Goal: Task Accomplishment & Management: Use online tool/utility

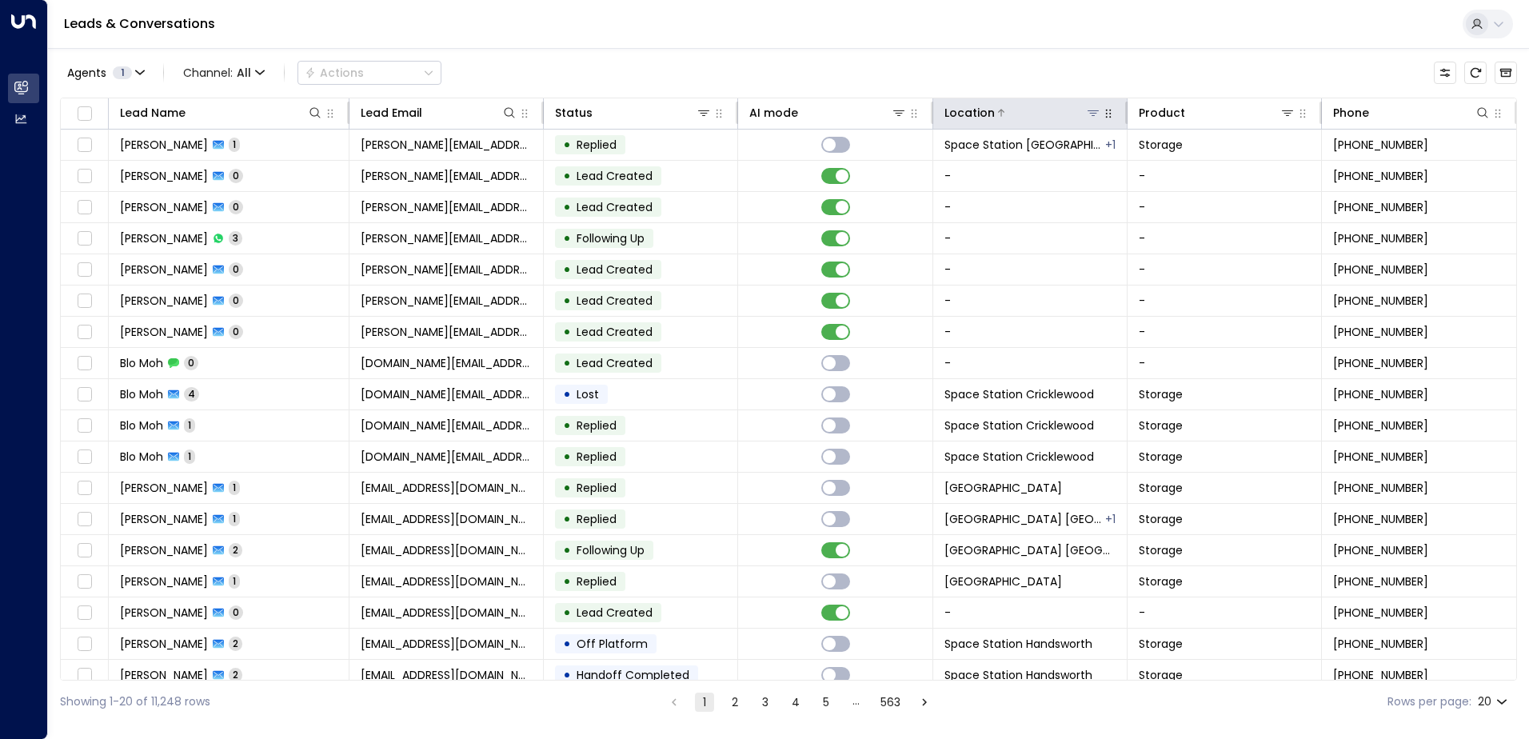
click at [1093, 113] on icon at bounding box center [1093, 112] width 13 height 13
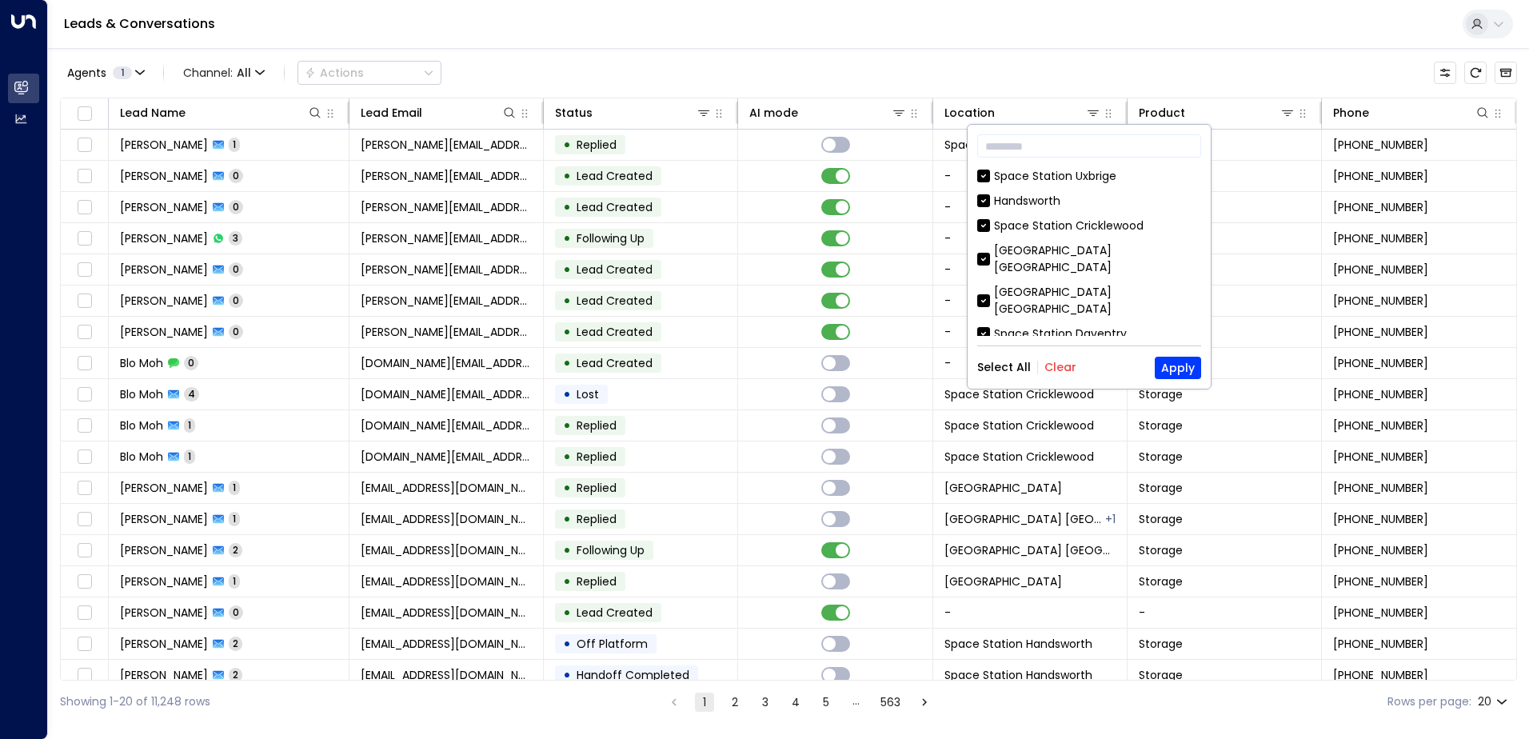
click at [1067, 373] on button "Clear" at bounding box center [1060, 367] width 32 height 13
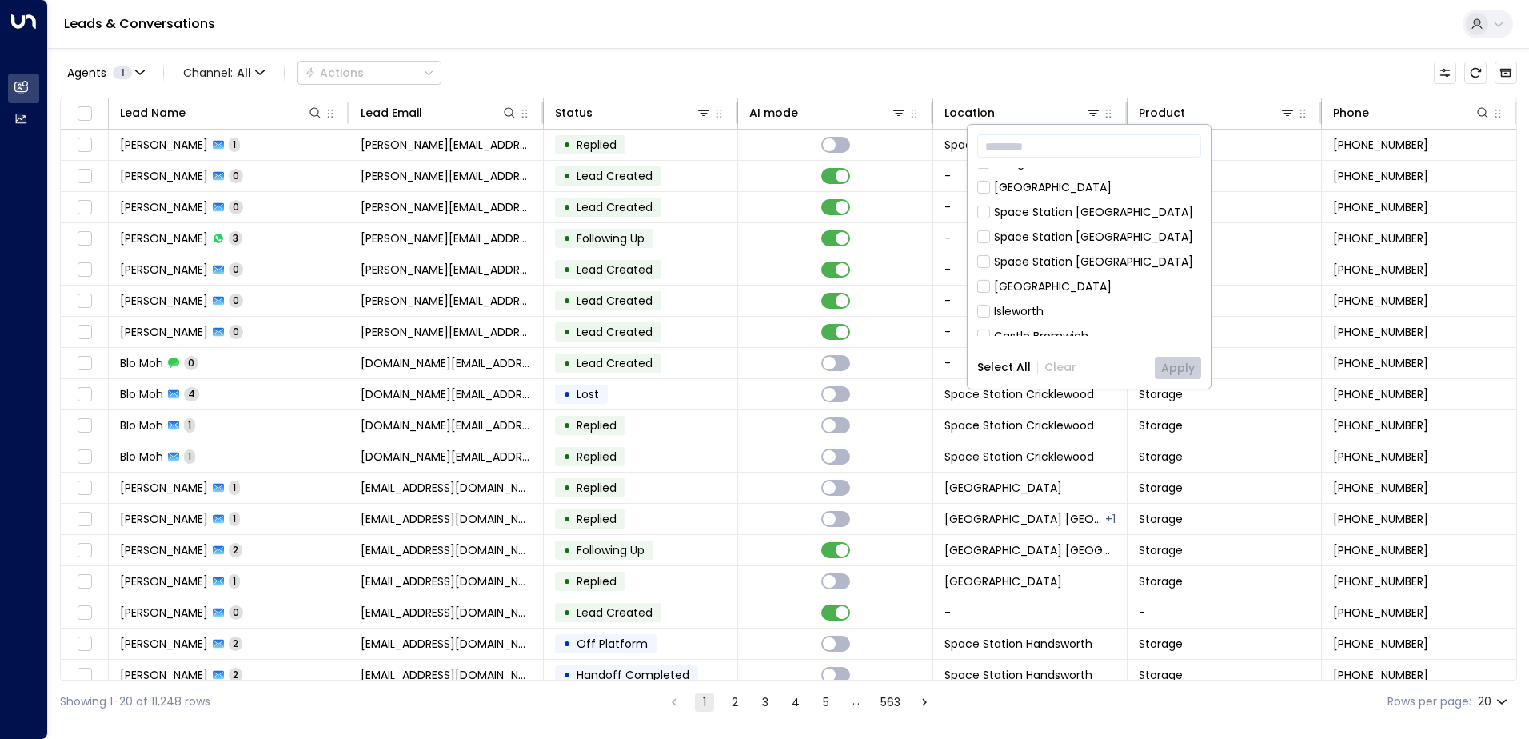
scroll to position [400, 0]
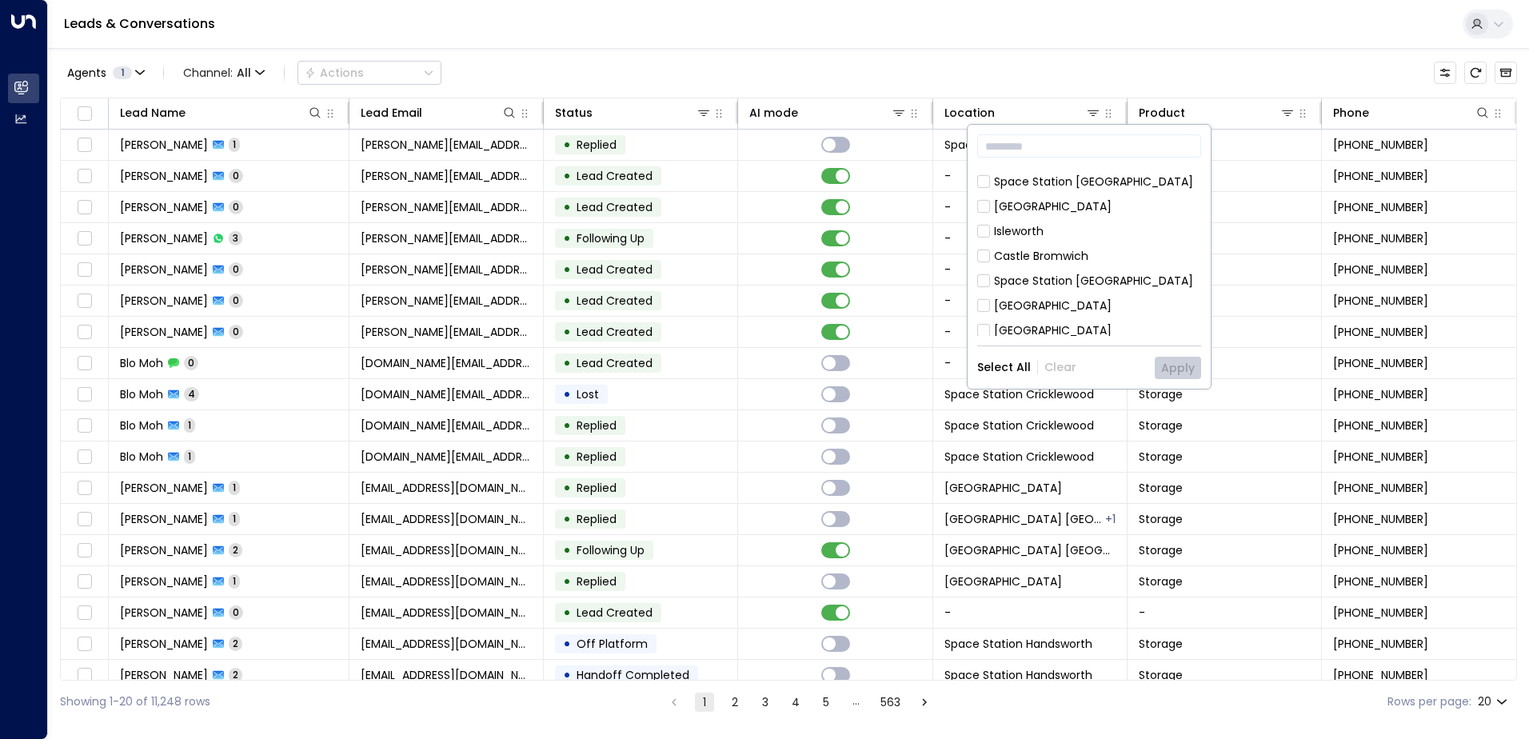
click at [1091, 237] on div "Space Station [GEOGRAPHIC_DATA] [GEOGRAPHIC_DATA] [GEOGRAPHIC_DATA] [GEOGRAPHIC…" at bounding box center [1089, 252] width 224 height 168
click at [1099, 273] on div "Space Station [GEOGRAPHIC_DATA]" at bounding box center [1093, 281] width 199 height 17
click at [1177, 372] on button "Apply" at bounding box center [1178, 368] width 46 height 22
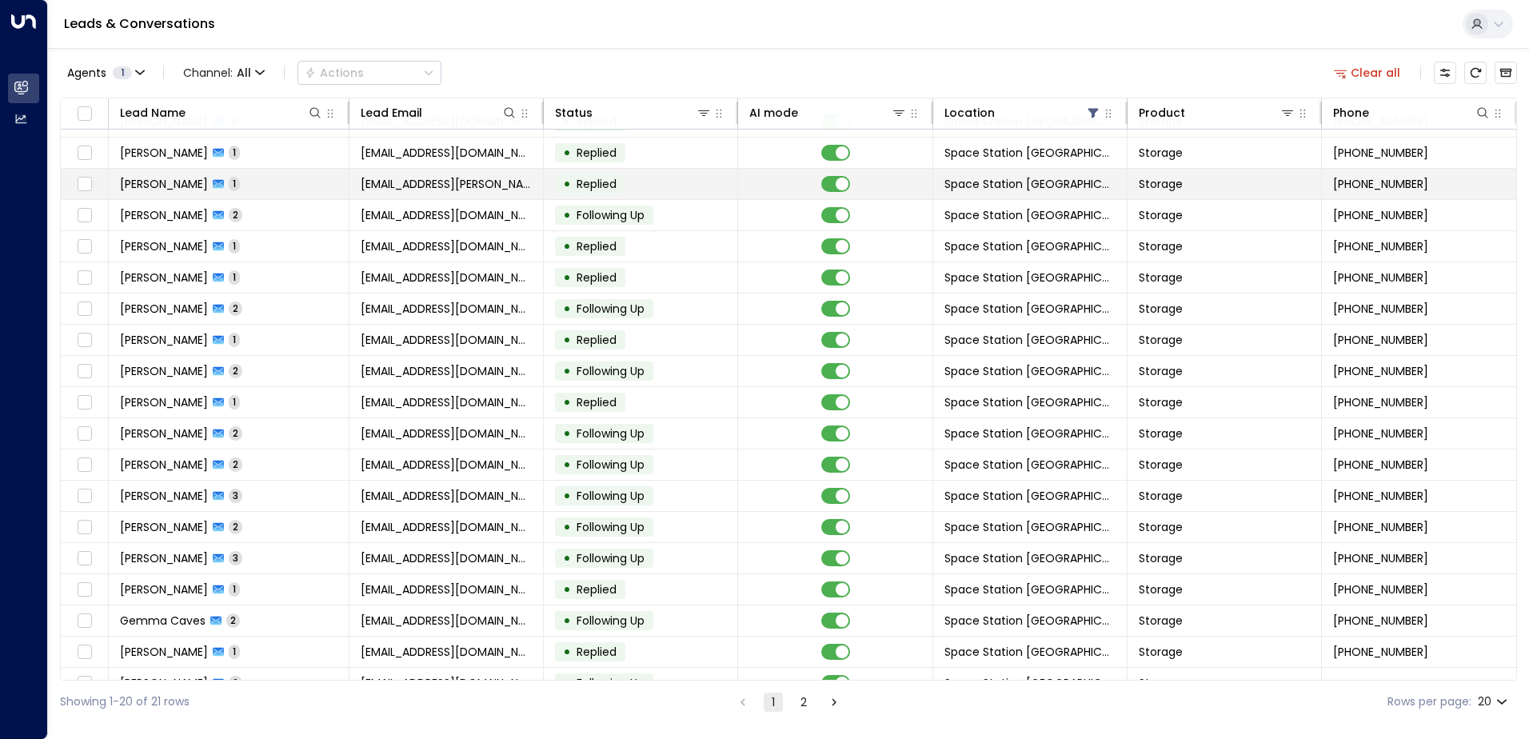
scroll to position [78, 0]
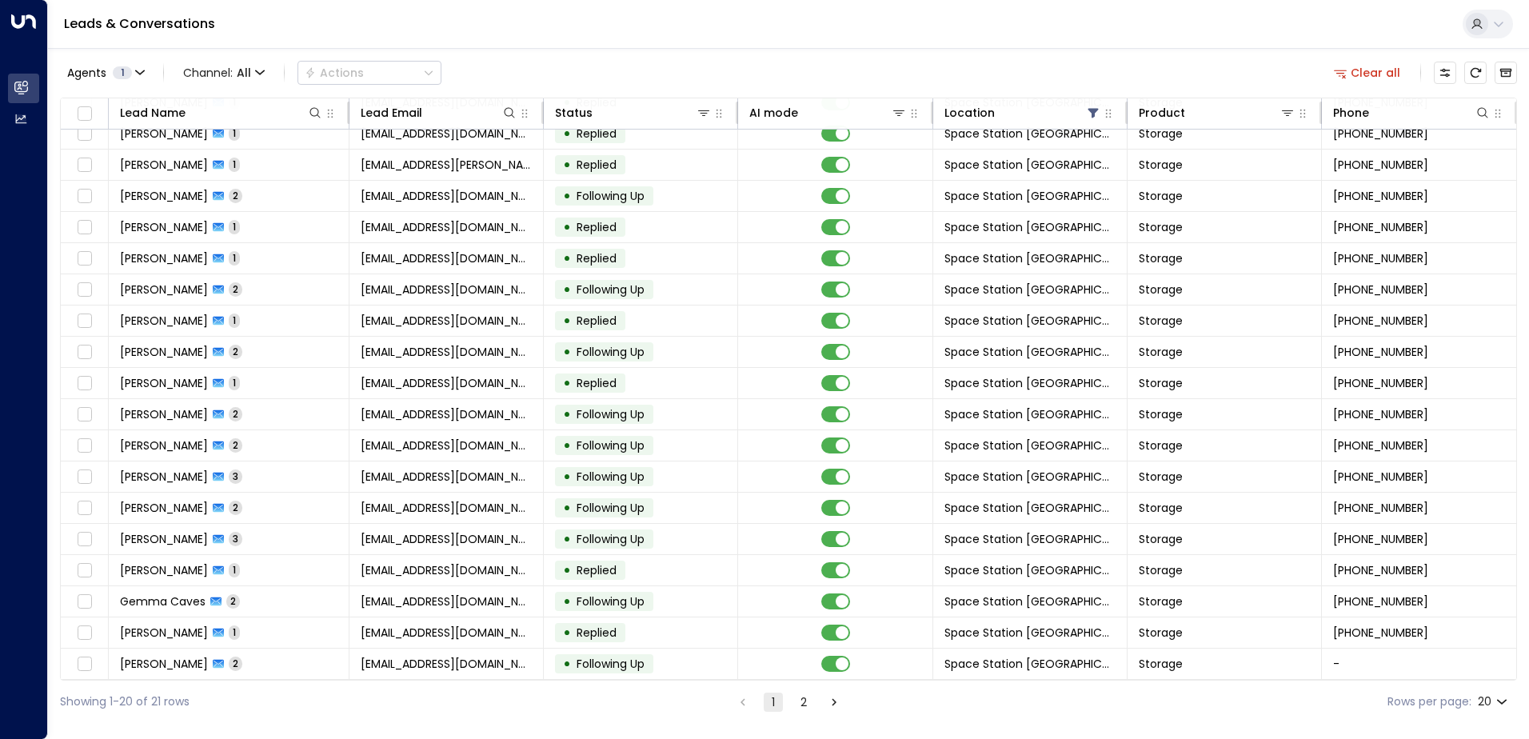
click at [829, 701] on icon "Go to next page" at bounding box center [834, 702] width 14 height 14
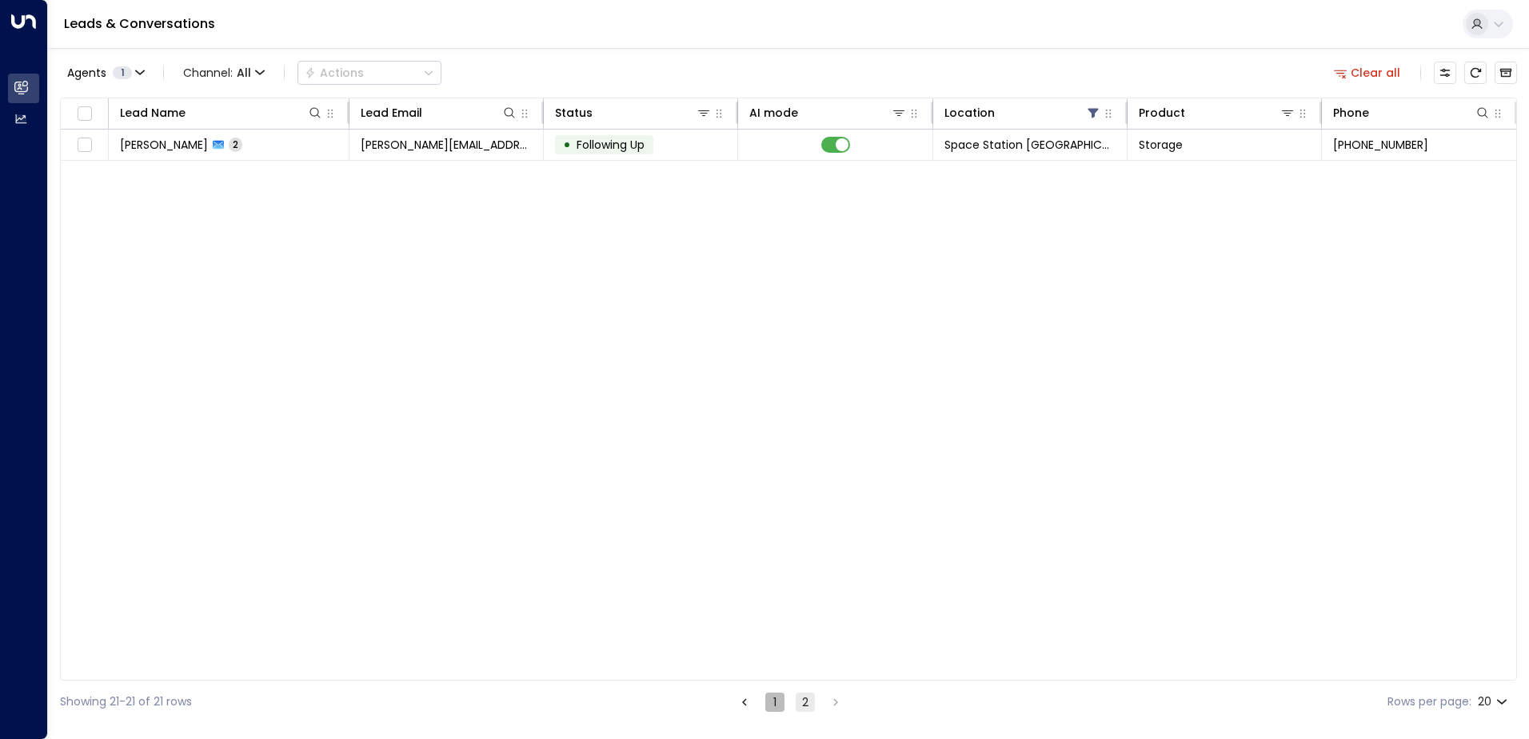
click at [771, 704] on button "1" at bounding box center [774, 701] width 19 height 19
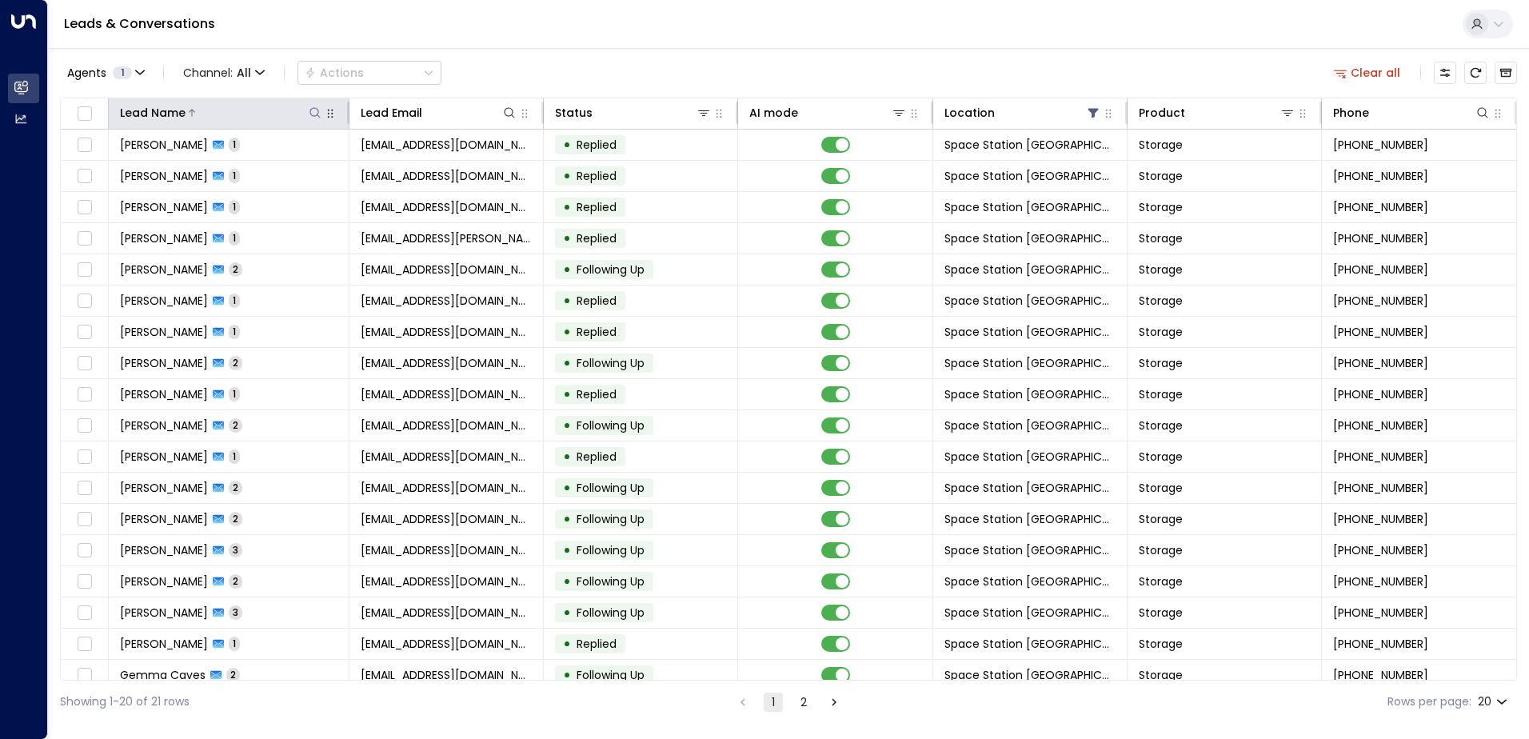
click at [311, 111] on icon at bounding box center [315, 112] width 13 height 13
click at [505, 110] on icon at bounding box center [509, 112] width 13 height 13
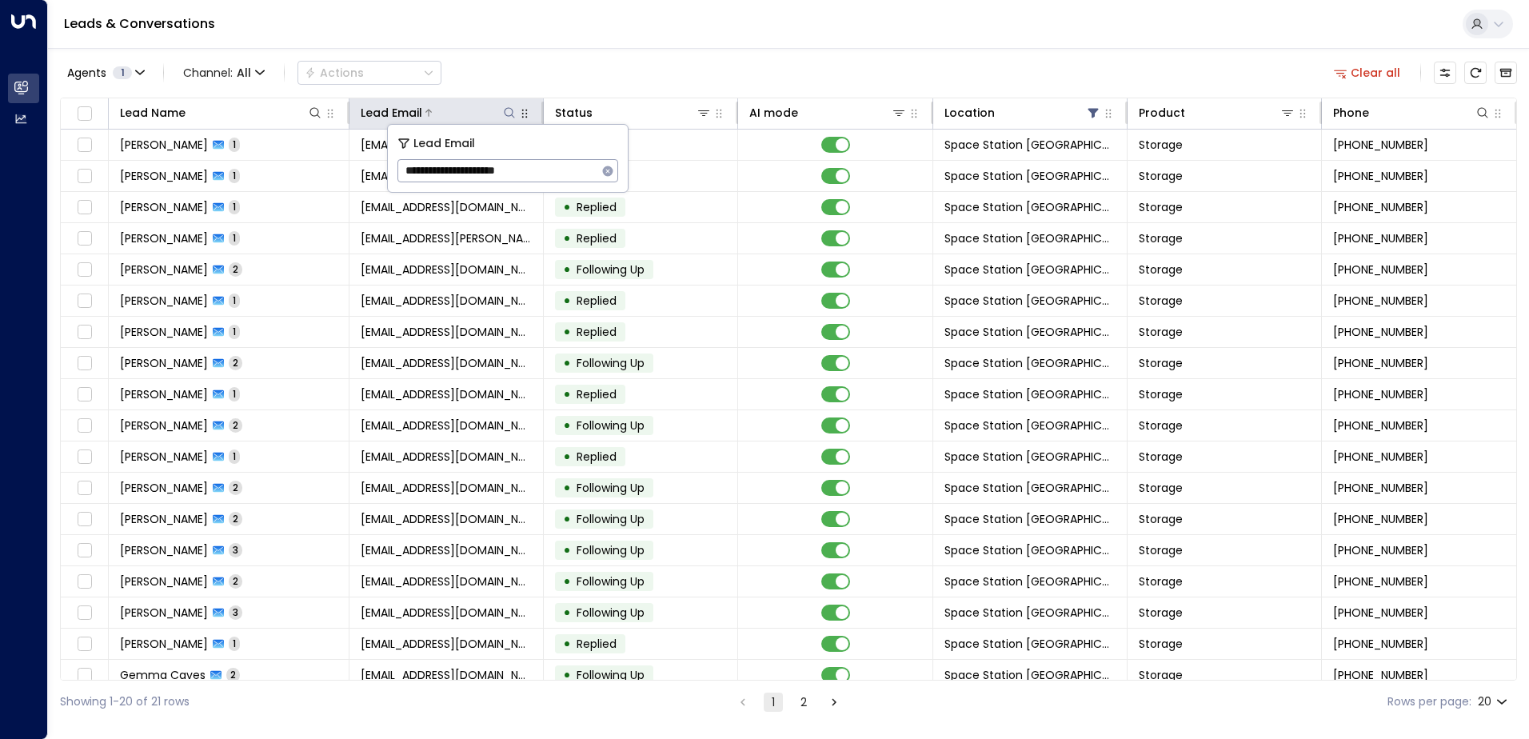
type input "**********"
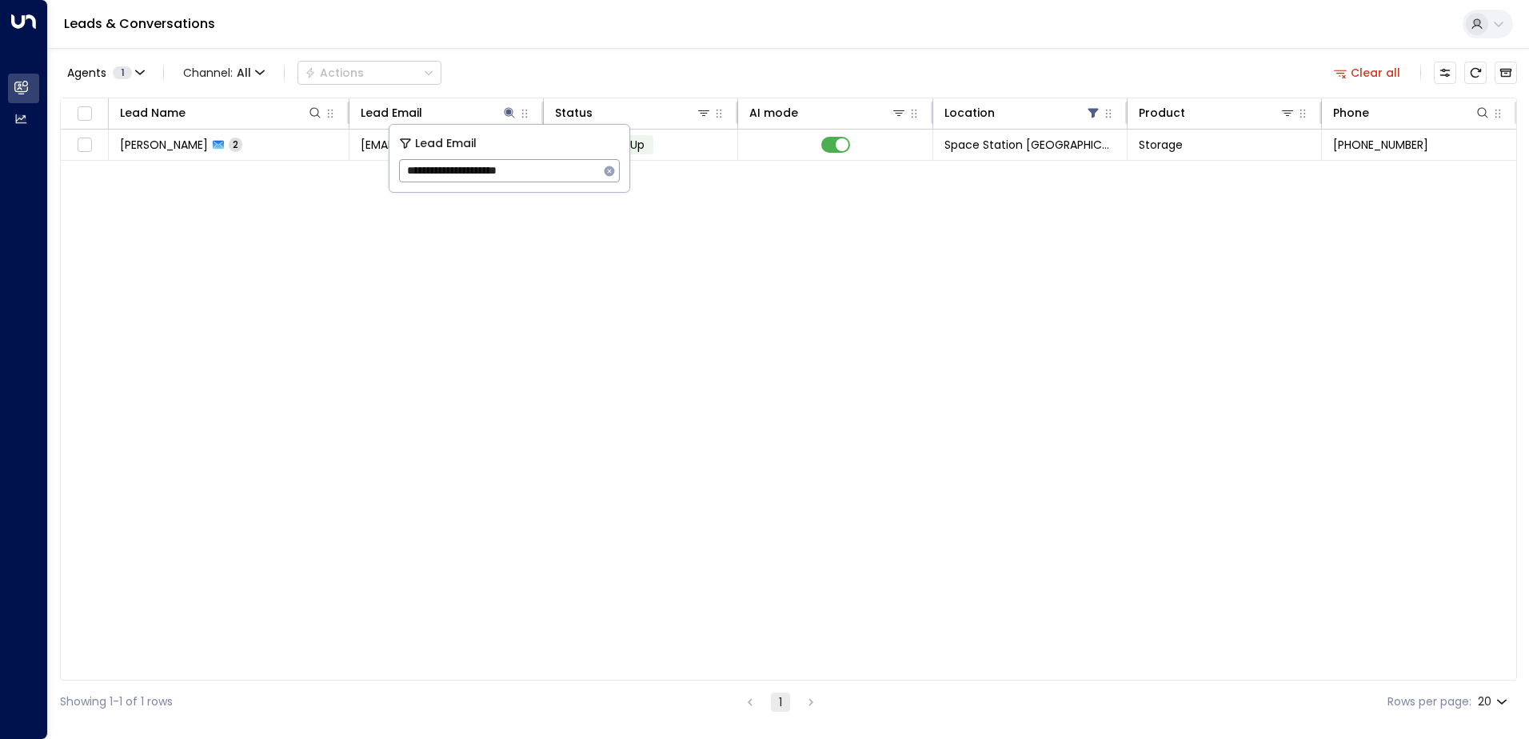
click at [620, 73] on div "Agents 1 Channel: All Actions Clear all" at bounding box center [788, 73] width 1457 height 34
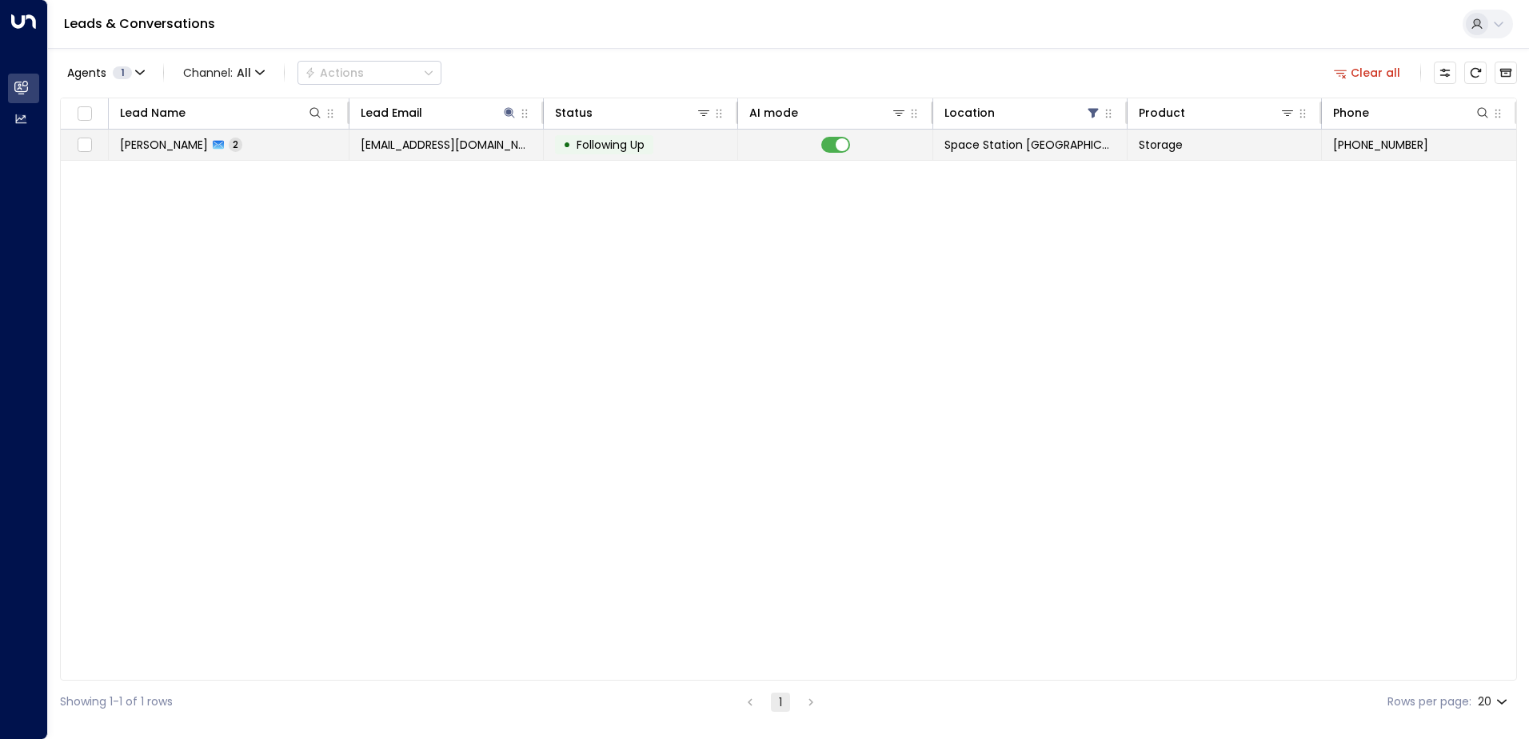
click at [659, 142] on td "• Following Up" at bounding box center [641, 145] width 194 height 30
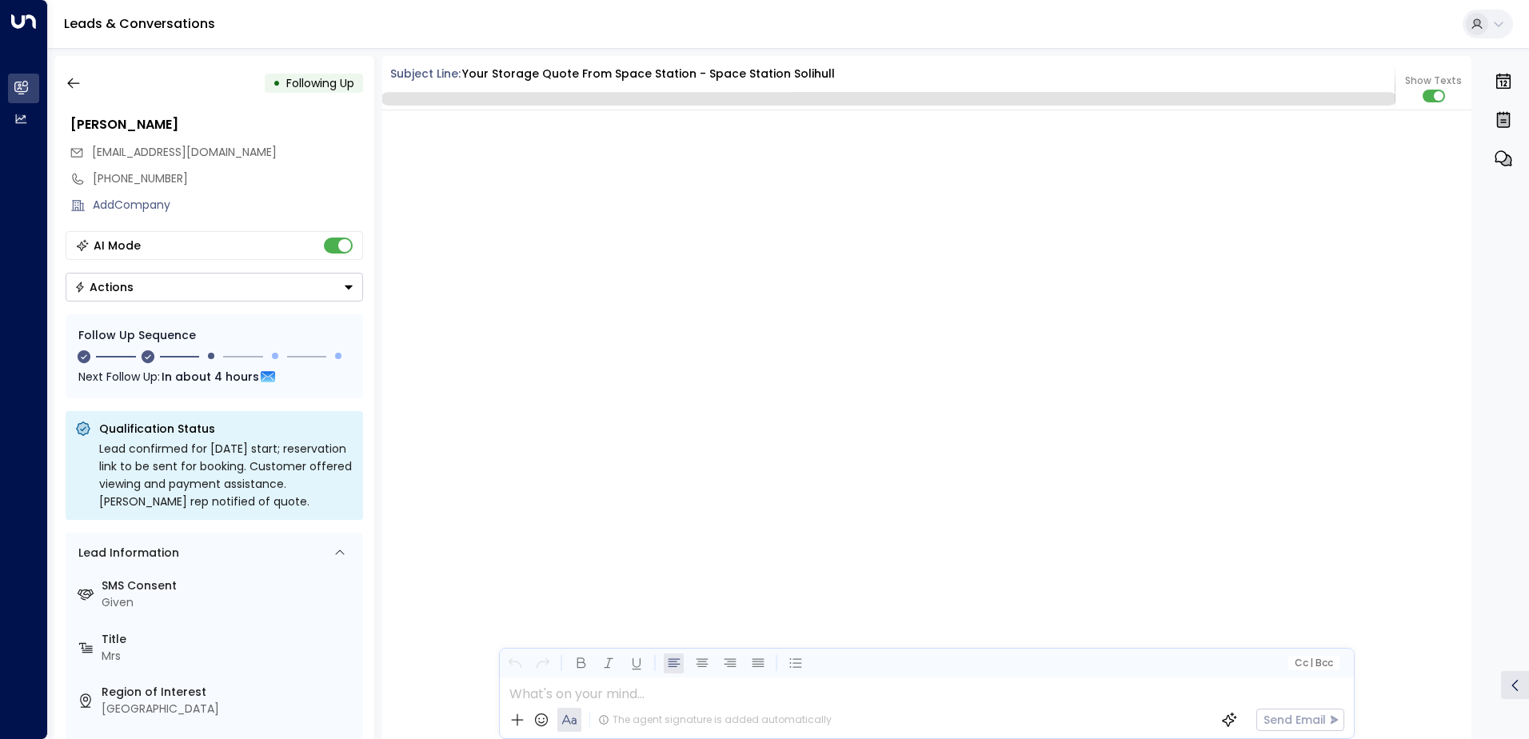
scroll to position [1447, 0]
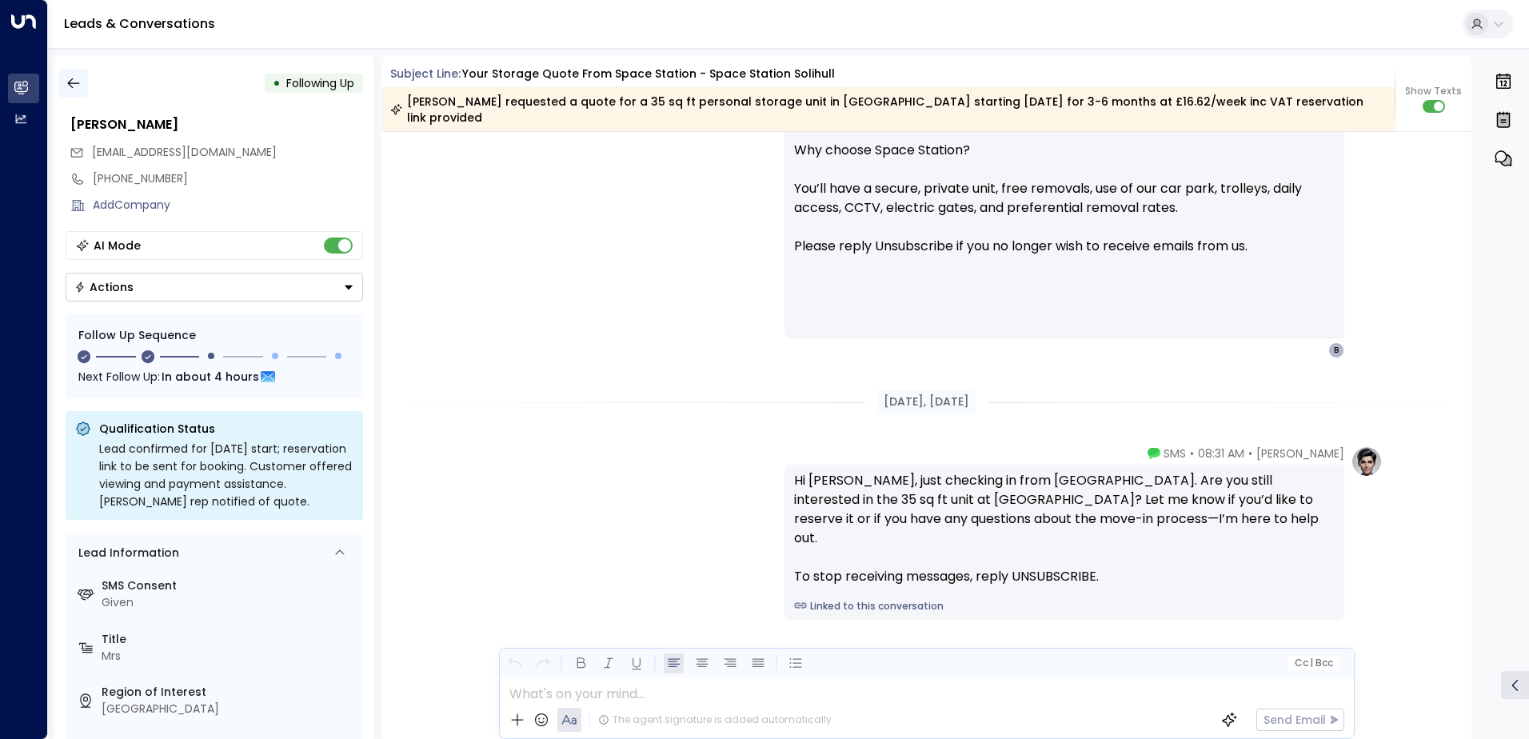
drag, startPoint x: 80, startPoint y: 78, endPoint x: 192, endPoint y: 1, distance: 135.7
click at [81, 78] on icon "button" at bounding box center [74, 83] width 16 height 16
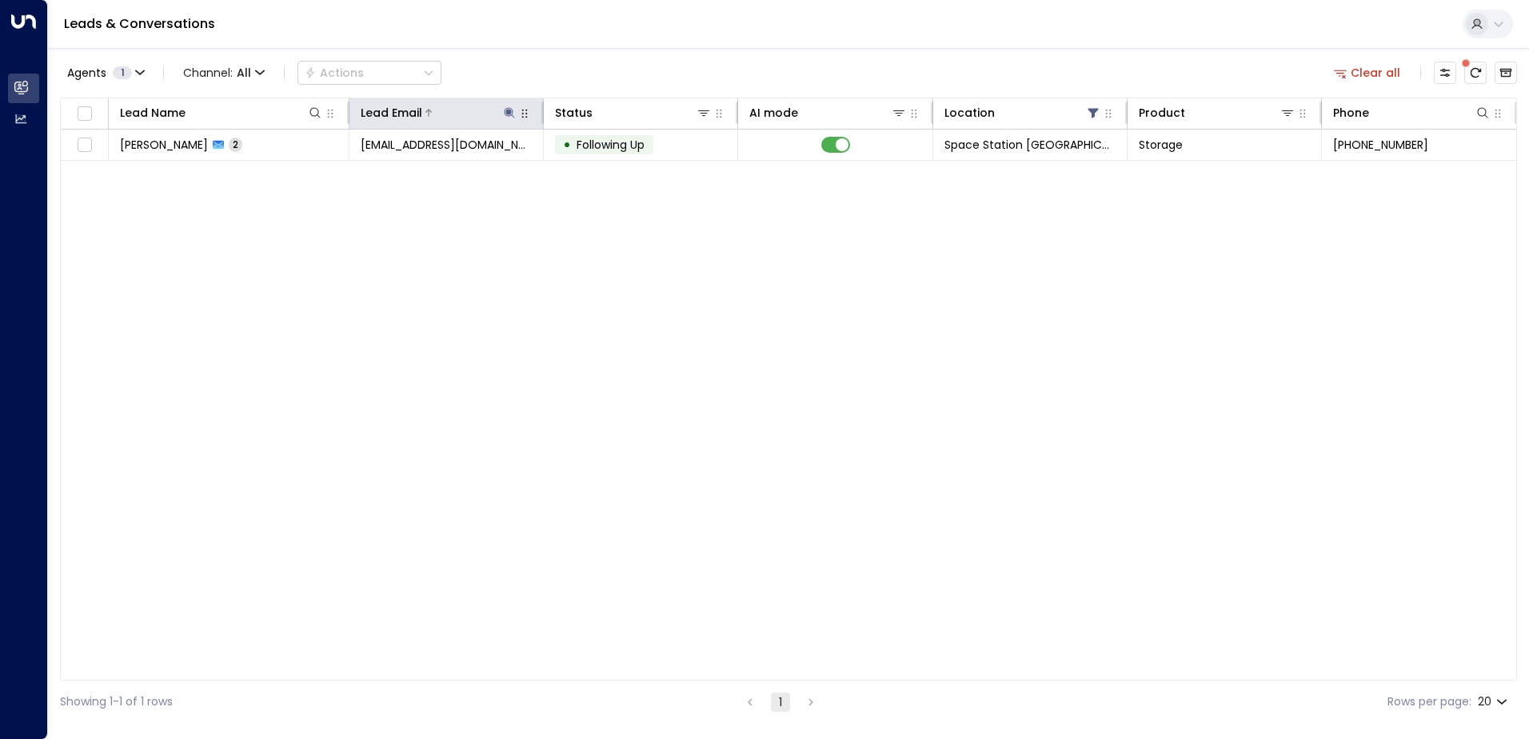
click at [511, 113] on icon at bounding box center [510, 112] width 10 height 10
click at [611, 174] on icon "button" at bounding box center [609, 171] width 10 height 10
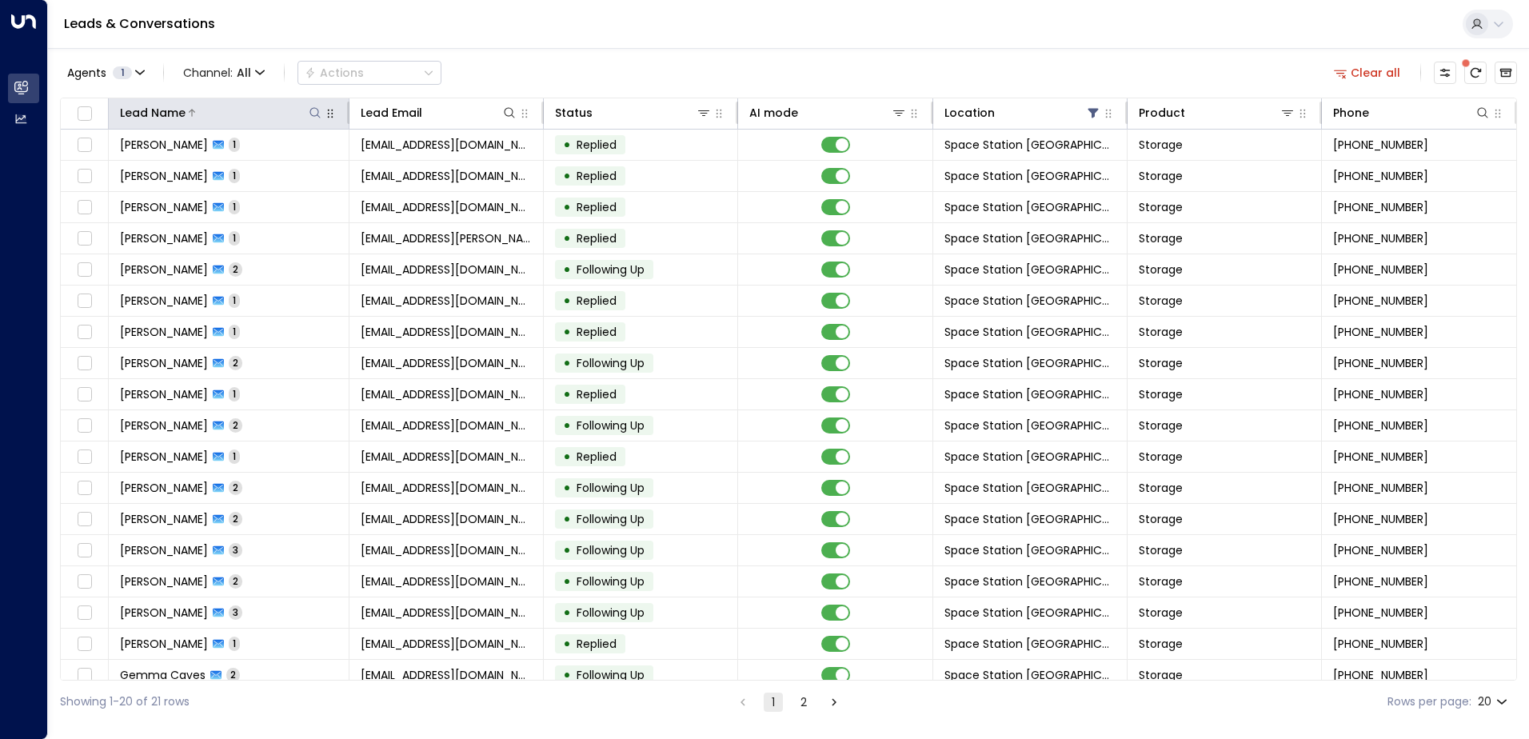
click at [317, 110] on icon at bounding box center [315, 112] width 13 height 13
type input "***"
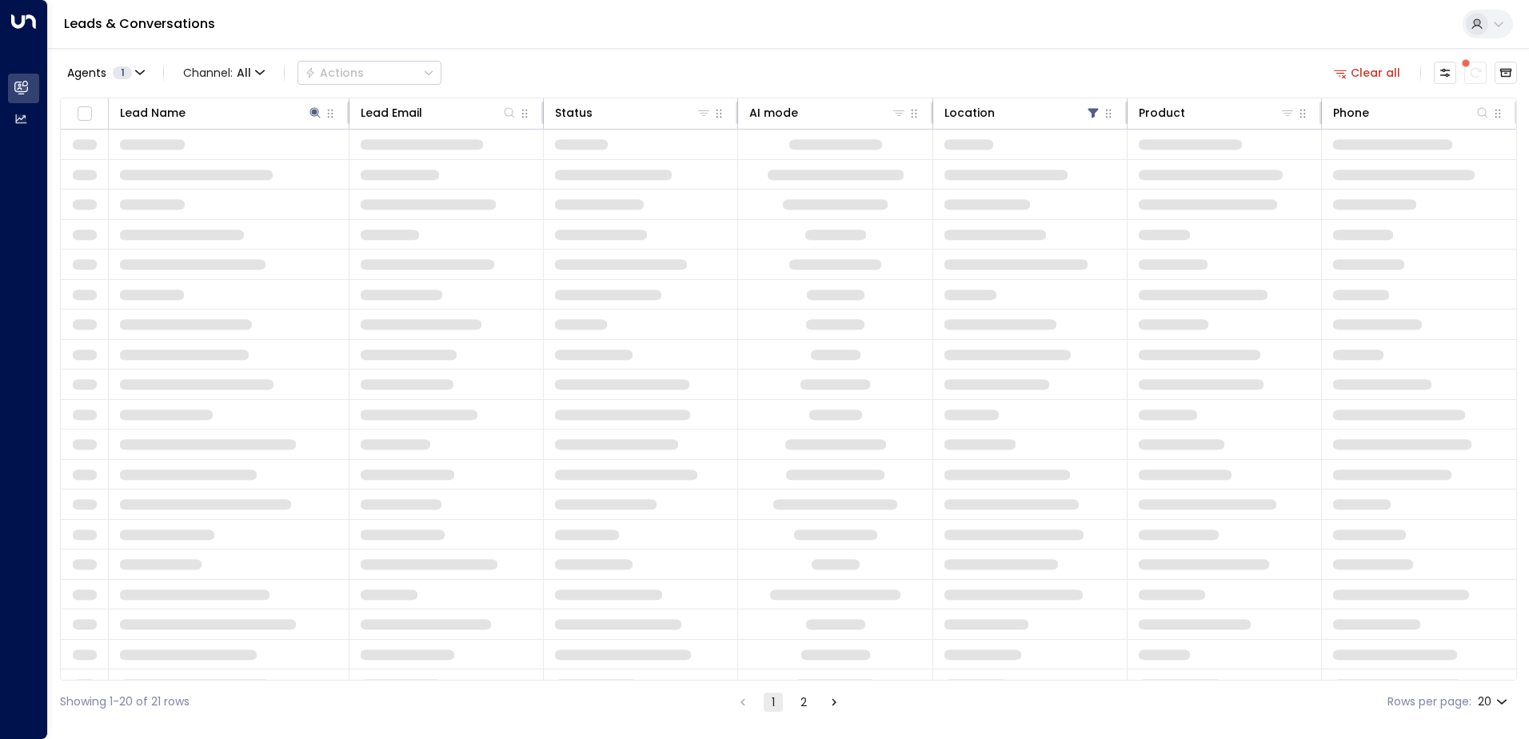
click at [471, 80] on div "Agents 1 Channel: All Actions Clear all" at bounding box center [788, 73] width 1457 height 34
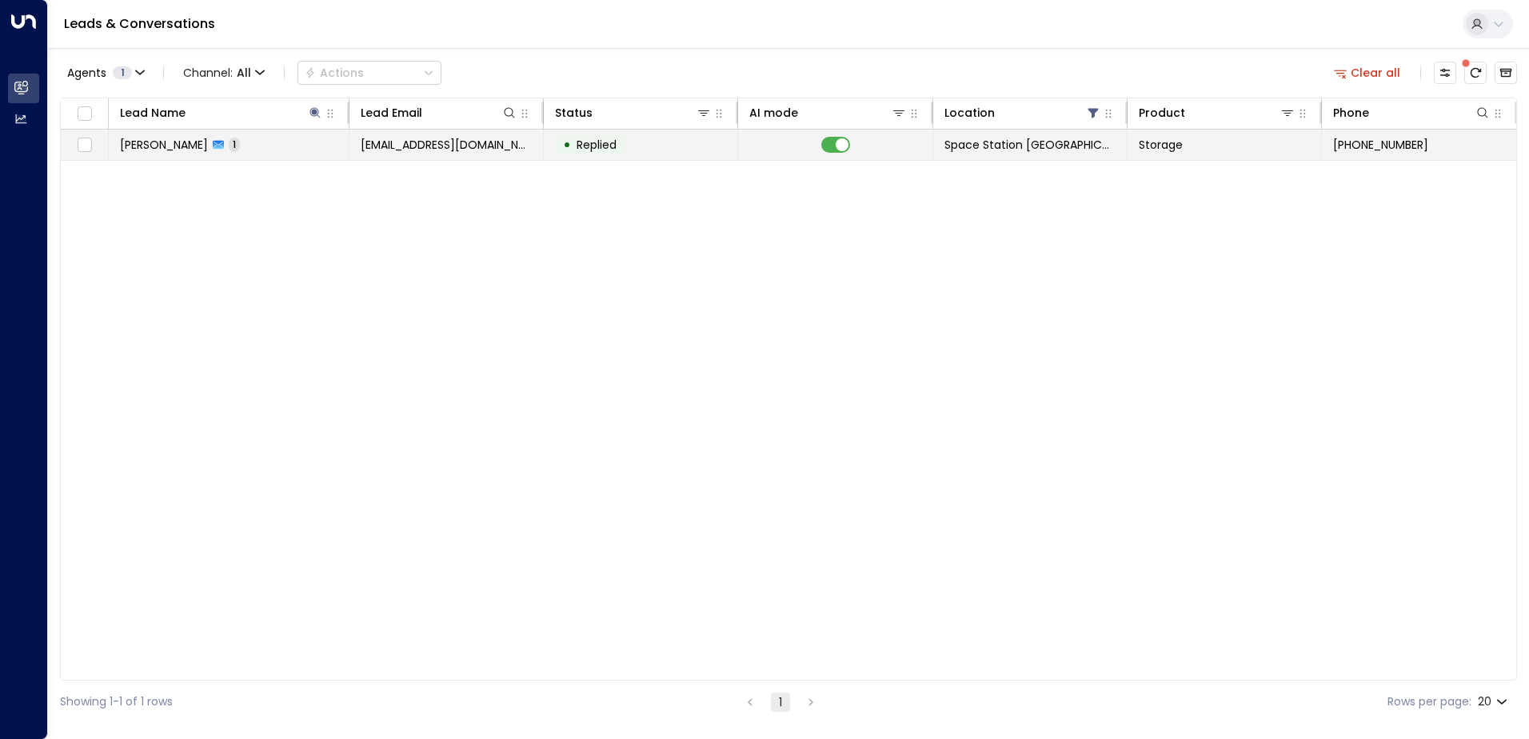
click at [605, 133] on td "• Replied" at bounding box center [641, 145] width 194 height 30
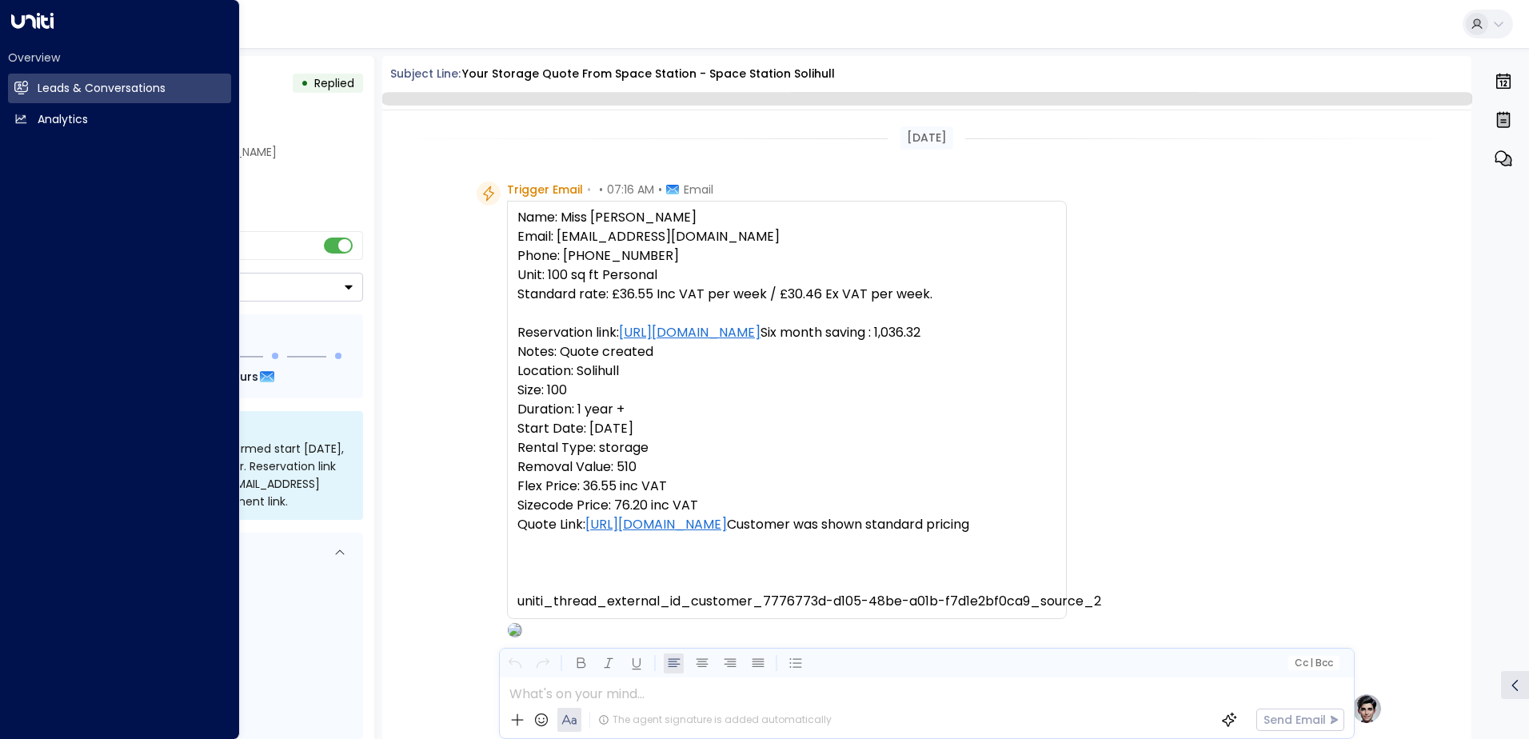
scroll to position [603, 0]
